Goal: Task Accomplishment & Management: Use online tool/utility

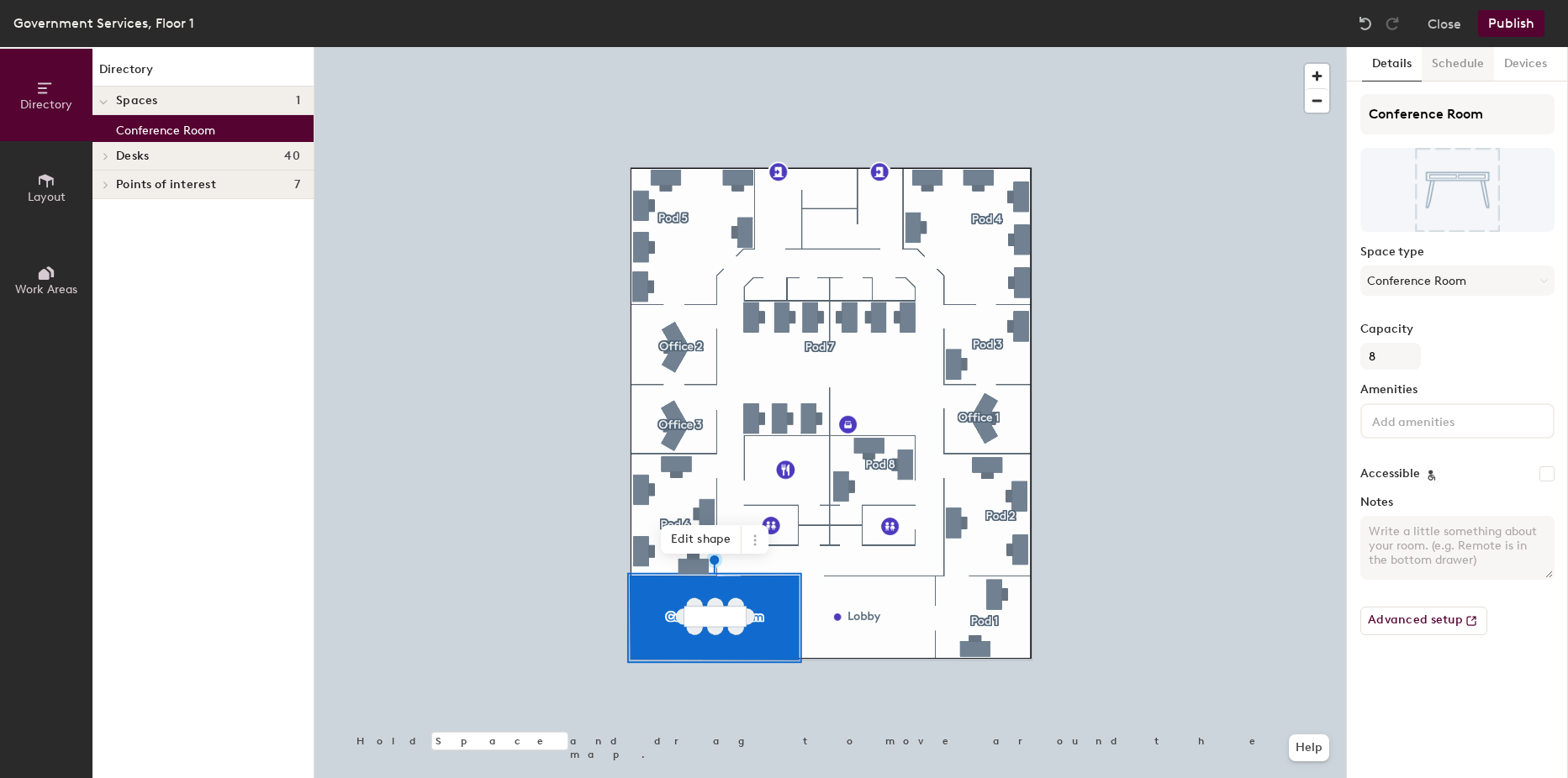
click at [1442, 75] on button "Schedule" at bounding box center [1458, 64] width 73 height 34
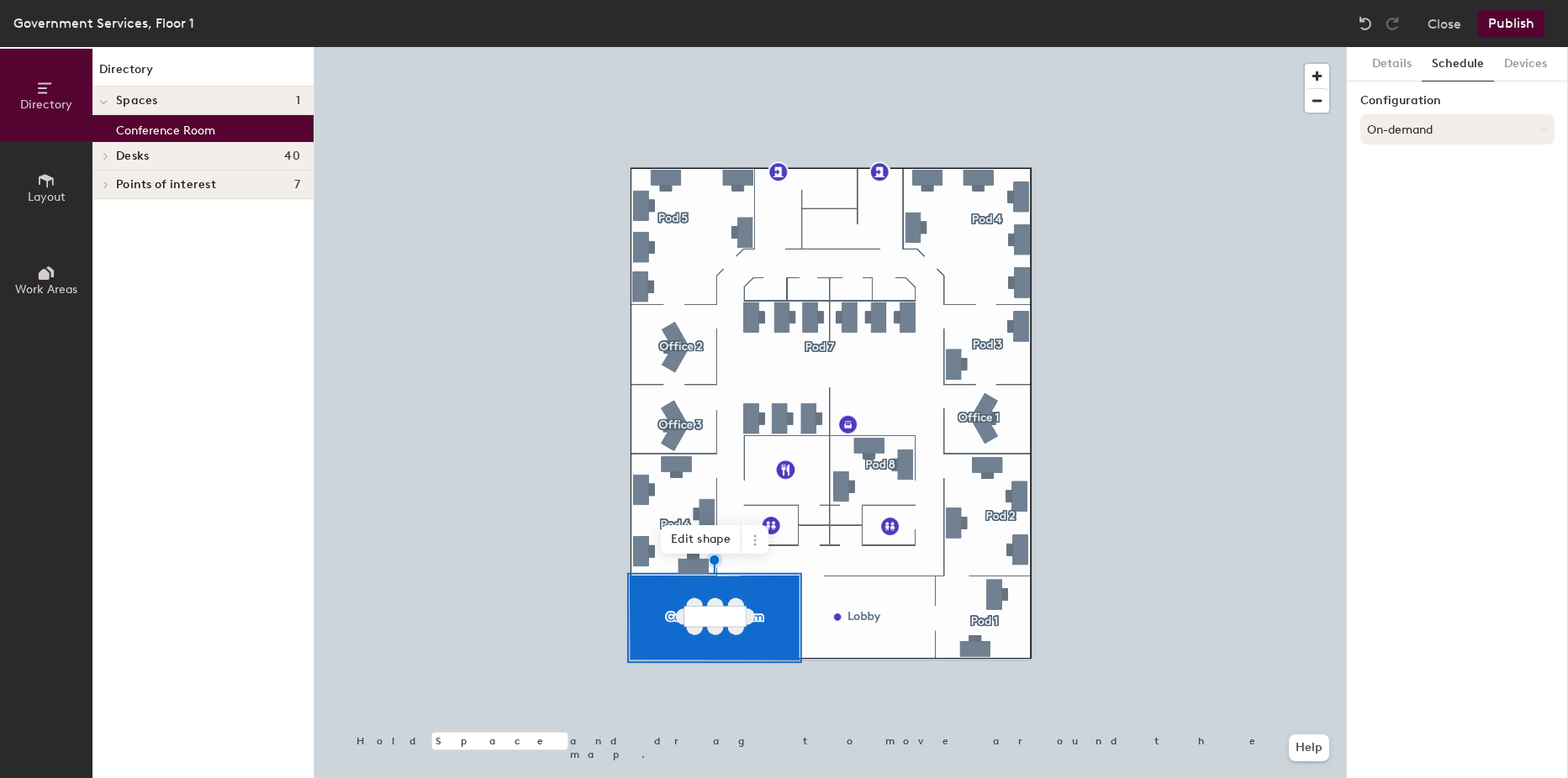
click at [1402, 143] on button "On-demand" at bounding box center [1457, 129] width 194 height 31
click at [1401, 136] on button "On-demand" at bounding box center [1457, 129] width 194 height 31
click at [1398, 77] on button "Details" at bounding box center [1391, 64] width 59 height 34
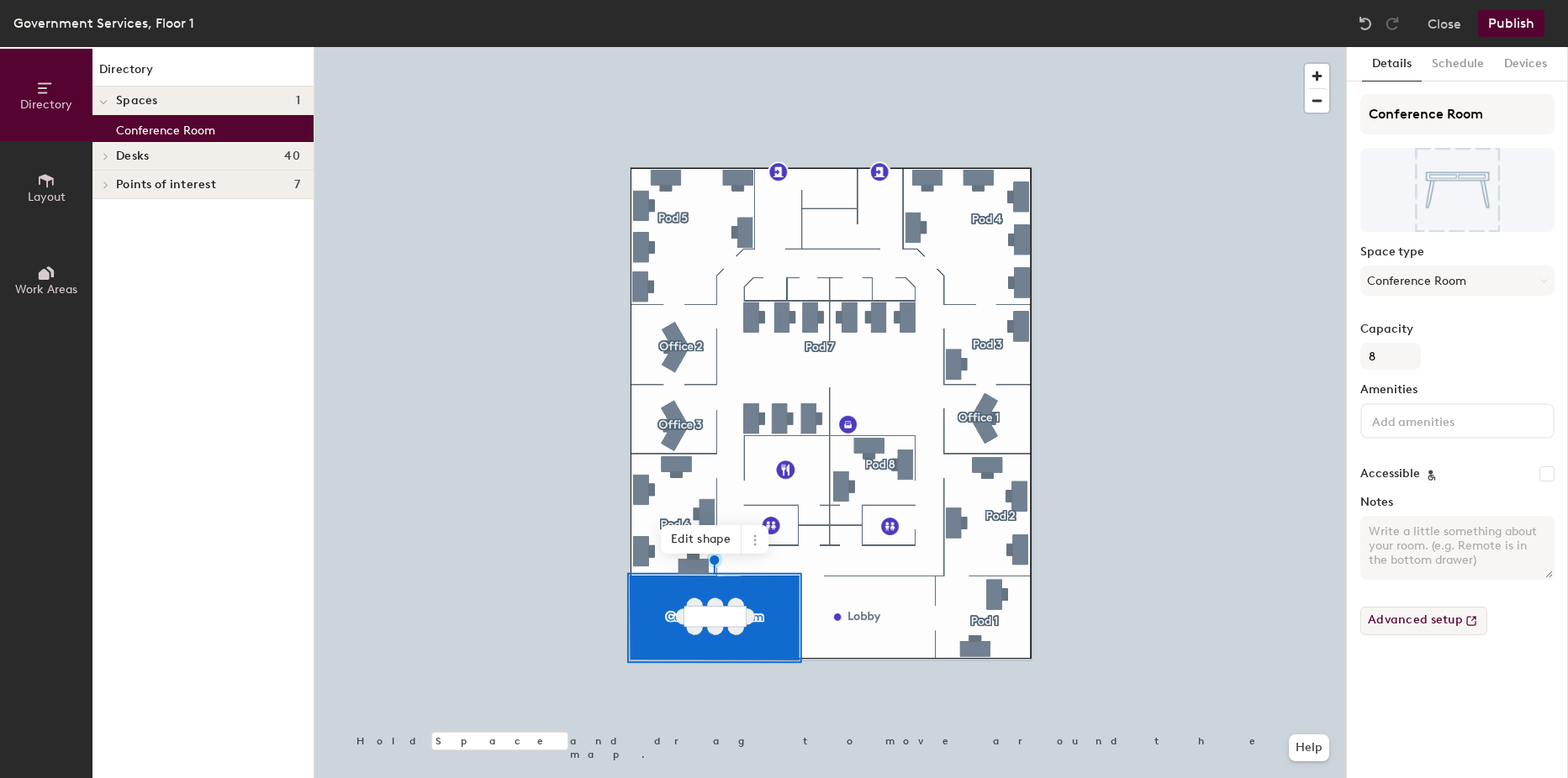
click at [1426, 618] on button "Advanced setup" at bounding box center [1423, 621] width 127 height 29
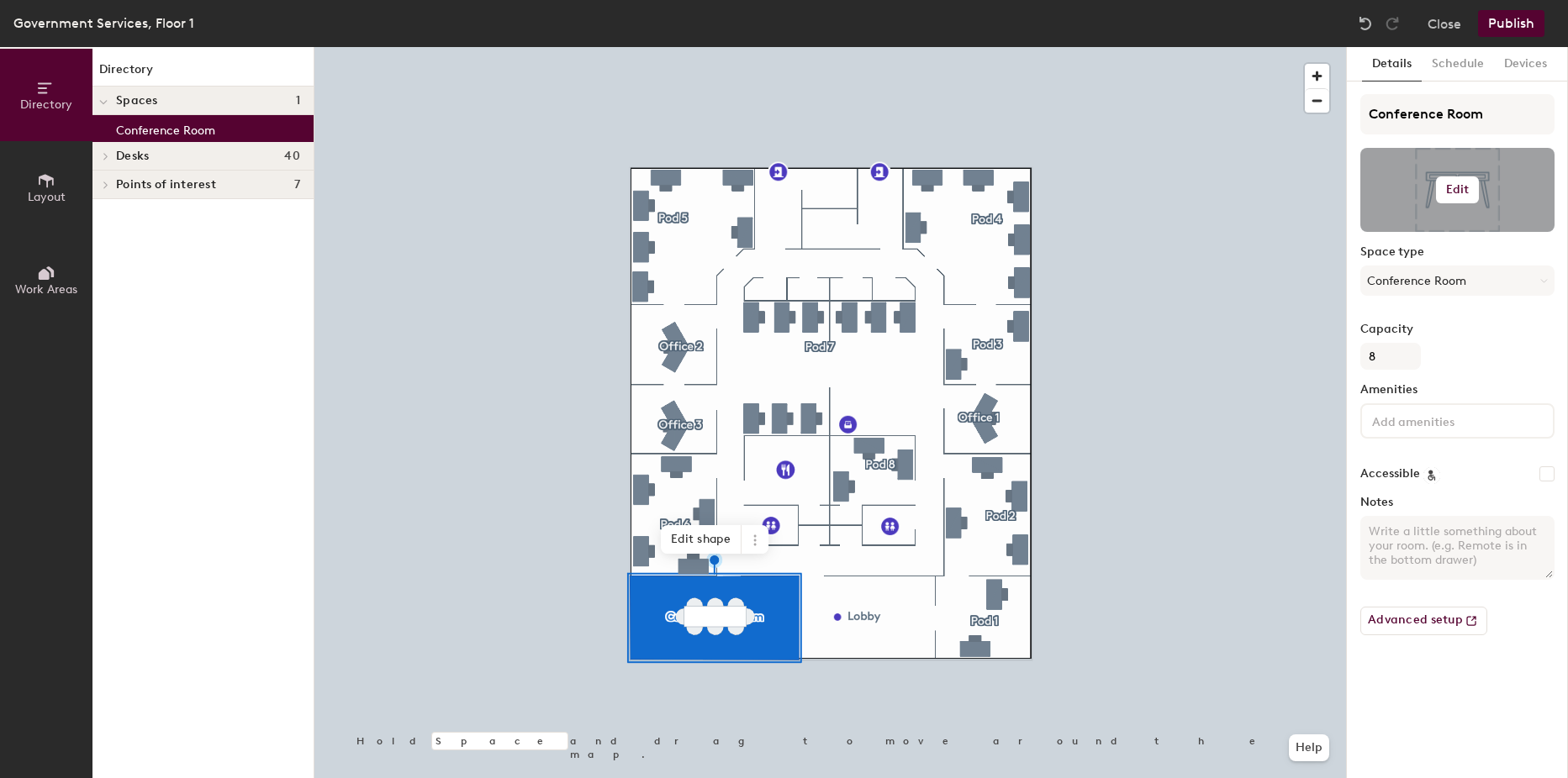
click at [1457, 189] on h6 "Edit" at bounding box center [1457, 189] width 24 height 13
click at [1459, 348] on div "Capacity 8" at bounding box center [1457, 345] width 194 height 47
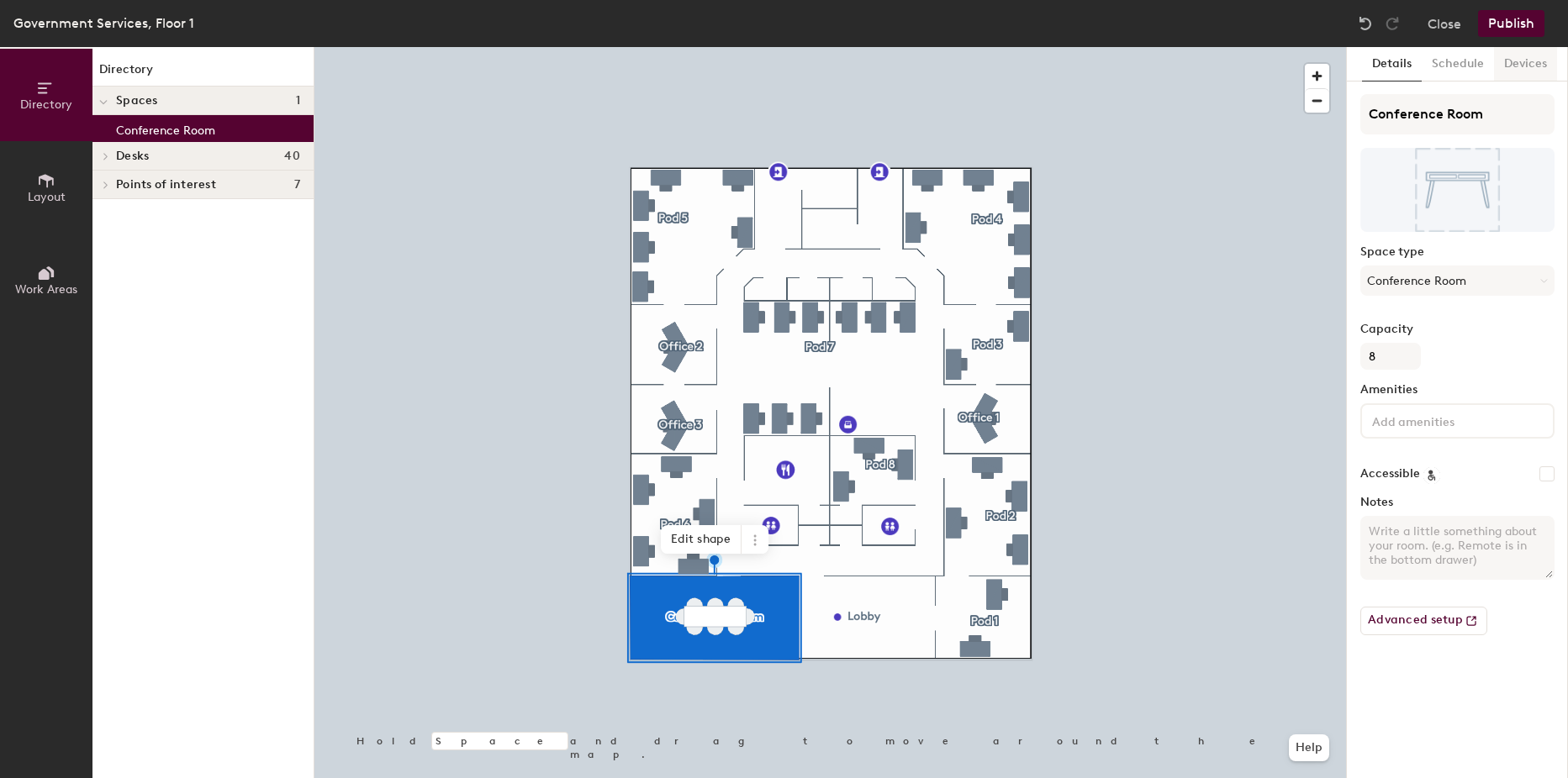
click at [1520, 62] on button "Devices" at bounding box center [1525, 64] width 63 height 34
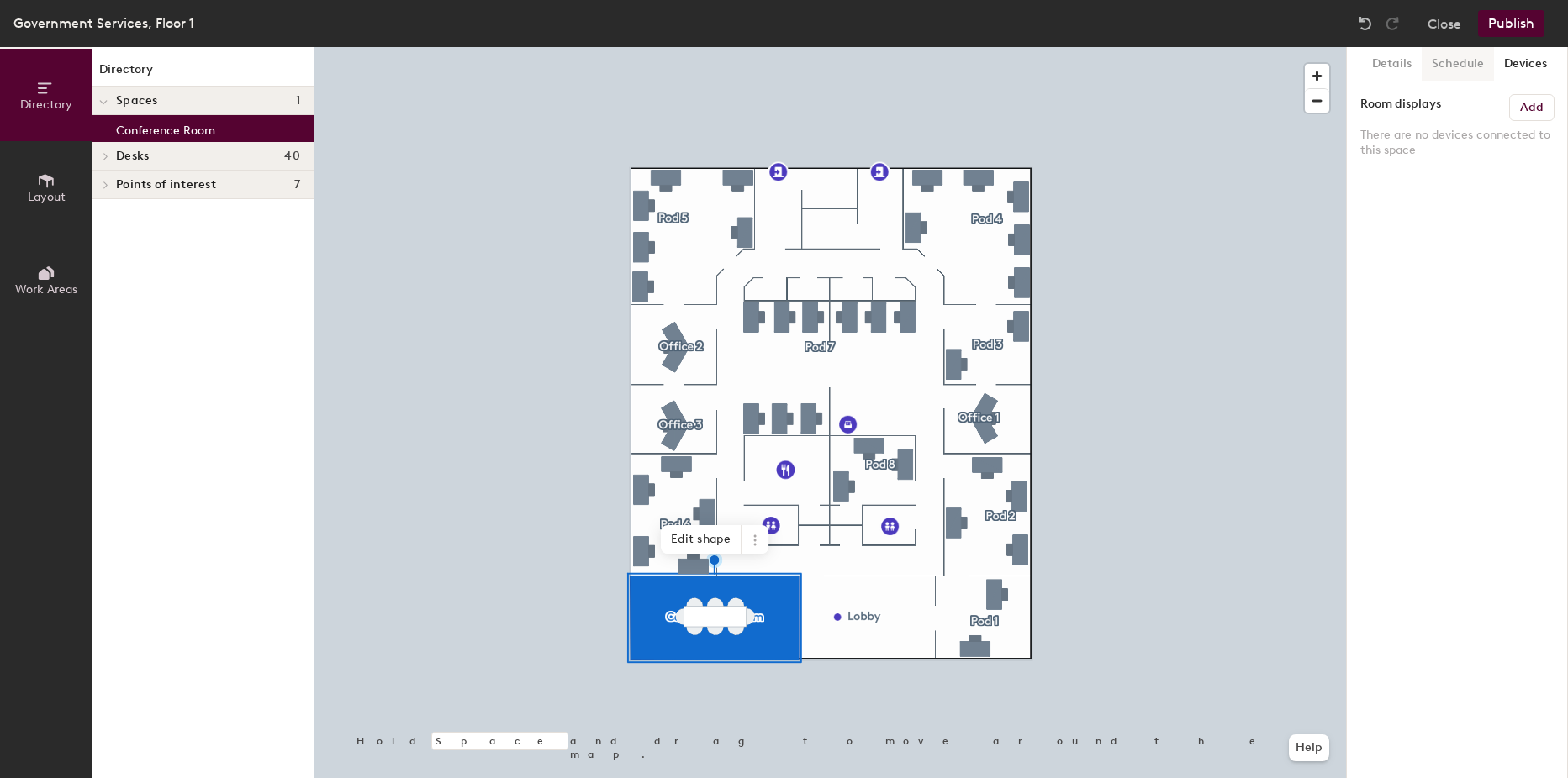
click at [1449, 60] on button "Schedule" at bounding box center [1458, 64] width 73 height 34
click at [1401, 67] on button "Details" at bounding box center [1391, 64] width 59 height 34
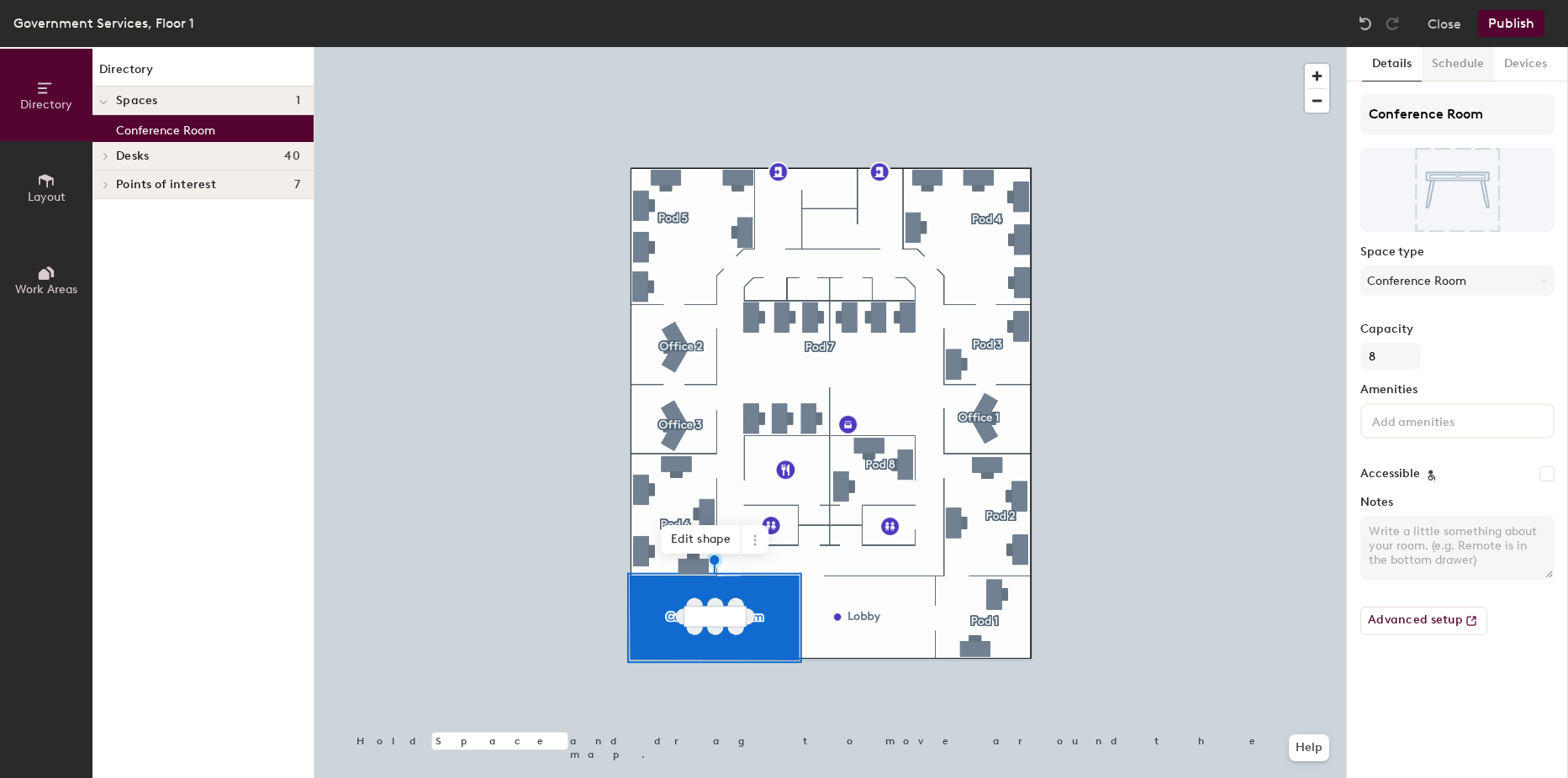
click at [1455, 61] on button "Schedule" at bounding box center [1458, 64] width 73 height 34
click at [1451, 25] on button "Close" at bounding box center [1444, 24] width 34 height 27
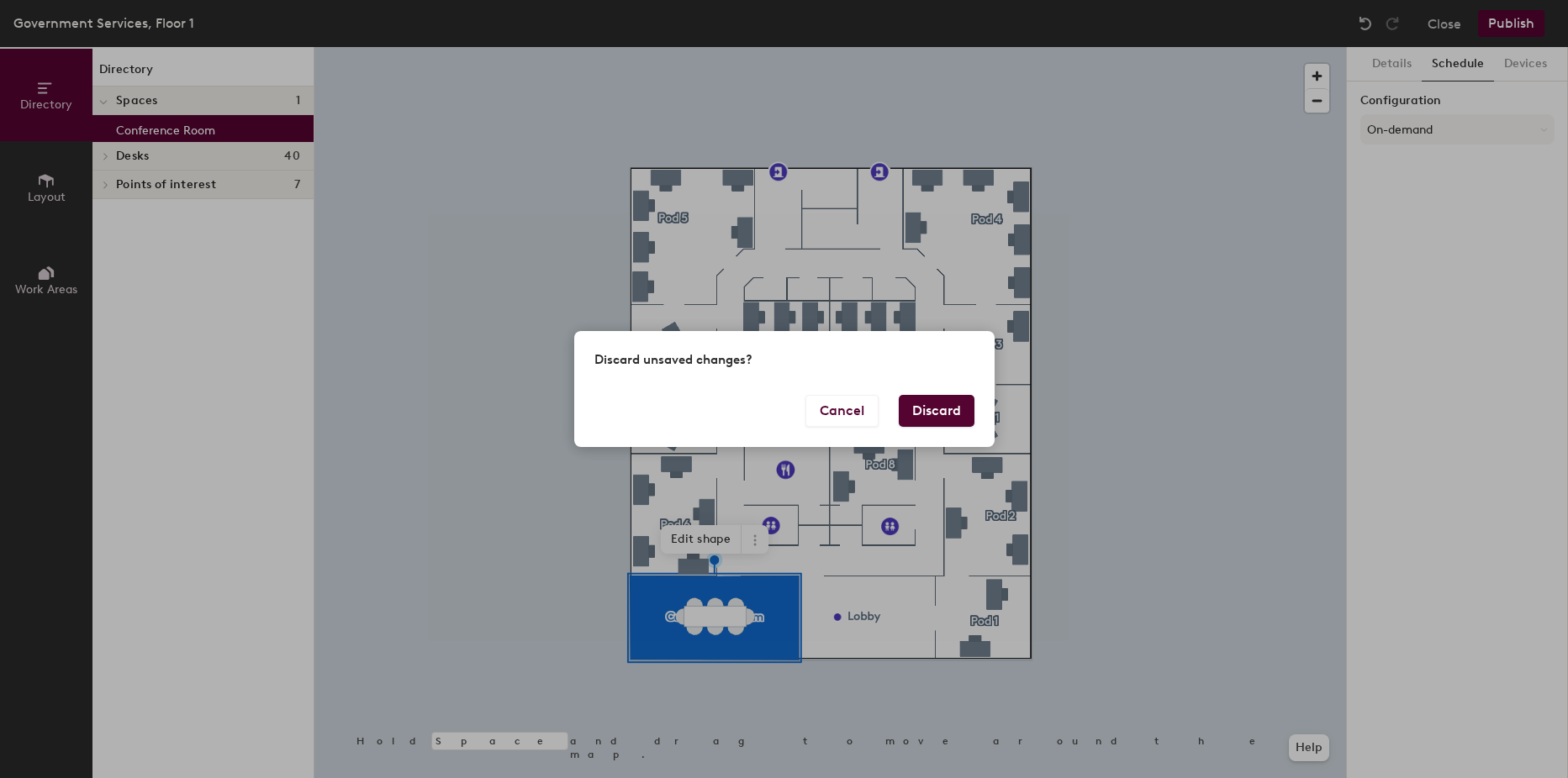
click at [929, 396] on button "Discard" at bounding box center [936, 411] width 76 height 32
